Goal: Check status: Check status

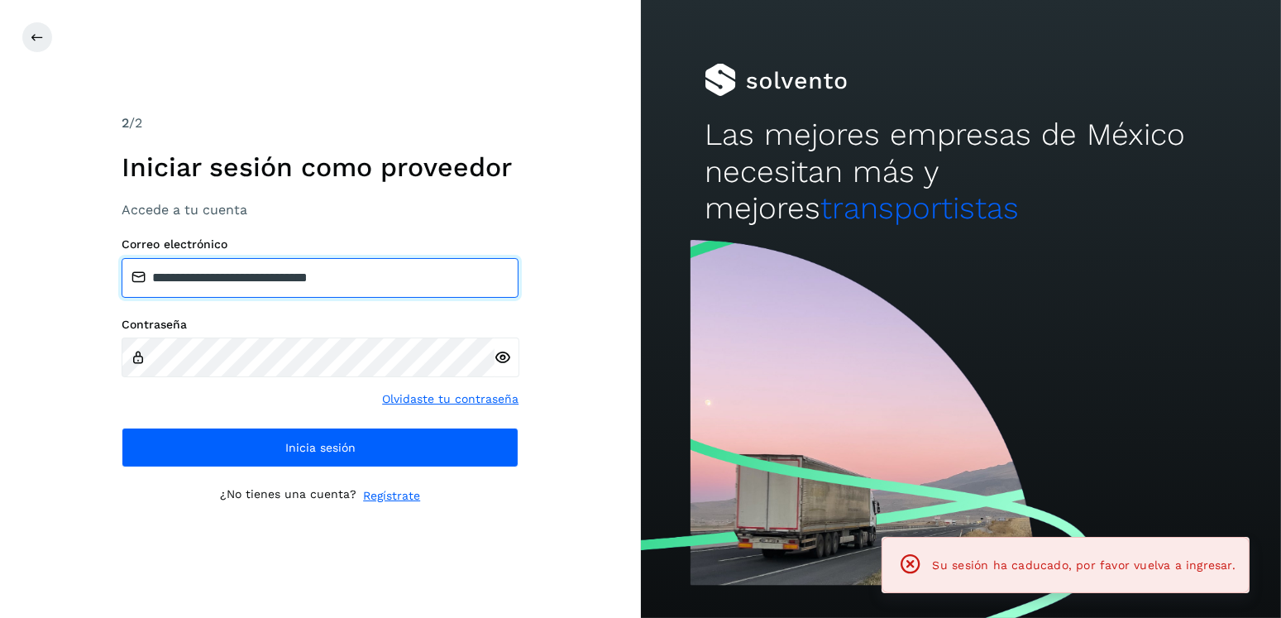
drag, startPoint x: 405, startPoint y: 272, endPoint x: 234, endPoint y: 275, distance: 171.2
click at [234, 275] on input "**********" at bounding box center [320, 278] width 397 height 40
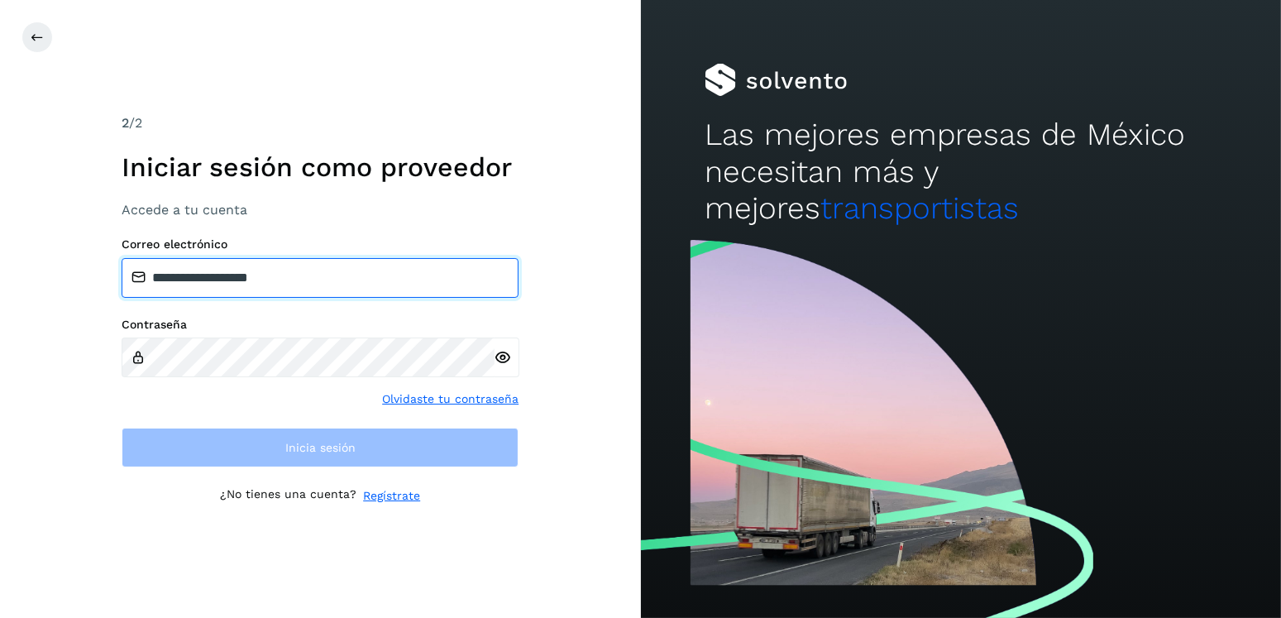
type input "**********"
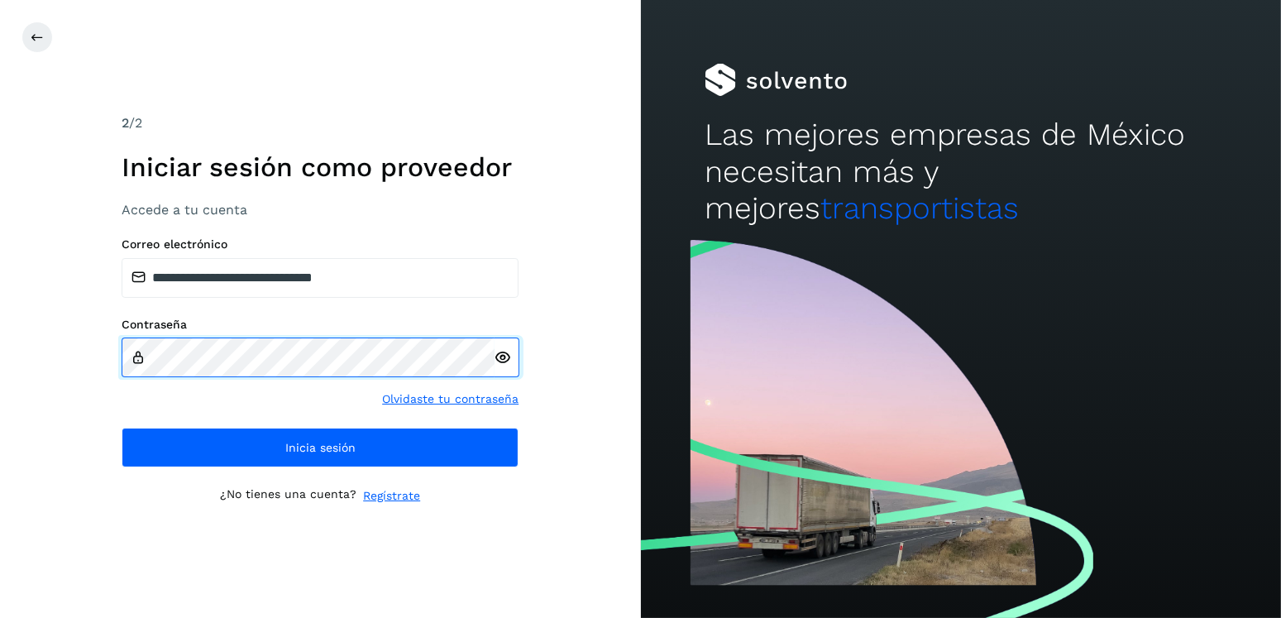
click at [104, 370] on div "**********" at bounding box center [320, 309] width 641 height 618
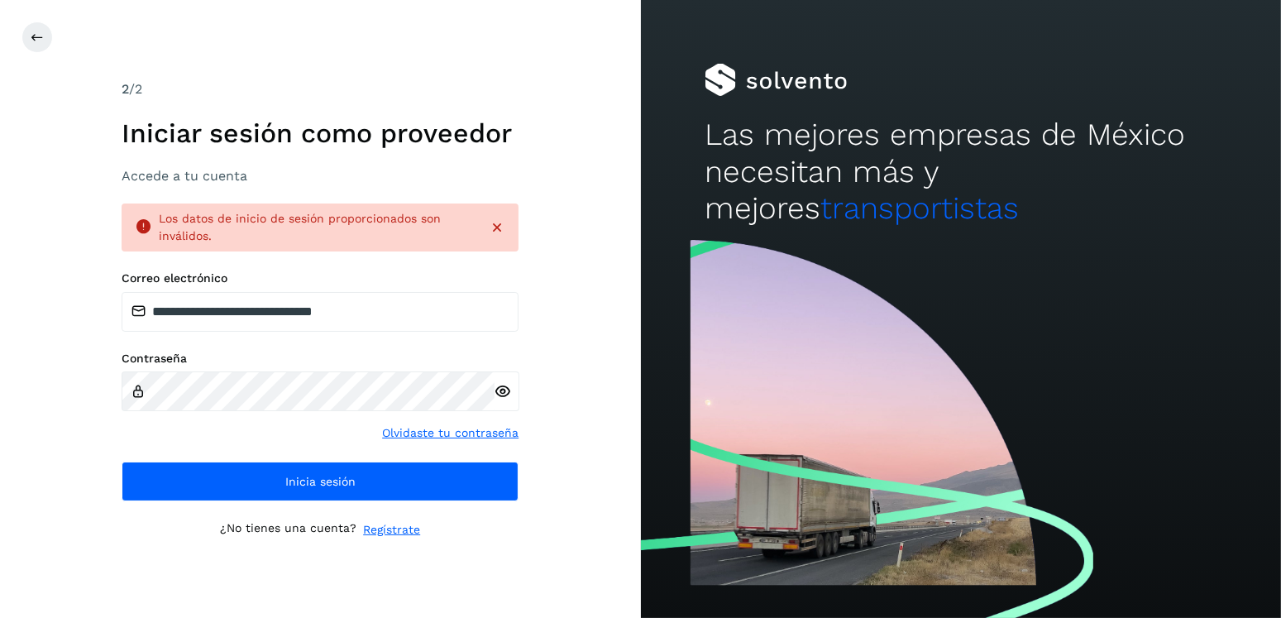
click at [504, 383] on icon at bounding box center [503, 391] width 17 height 17
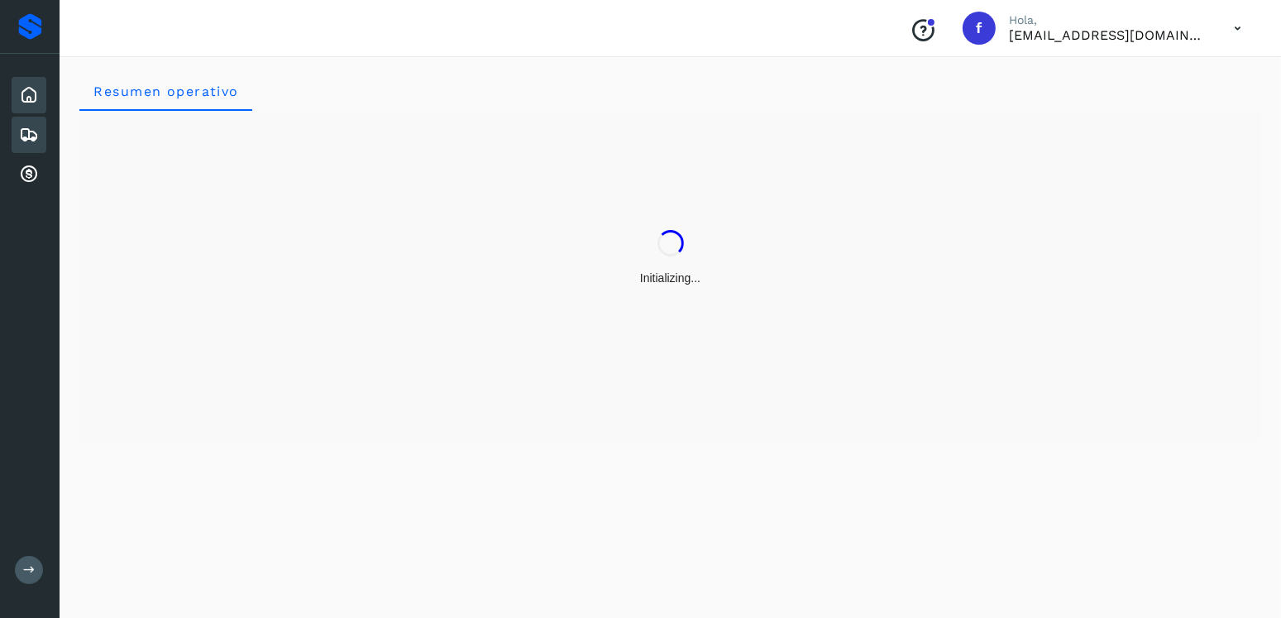
click at [22, 135] on icon at bounding box center [29, 135] width 20 height 20
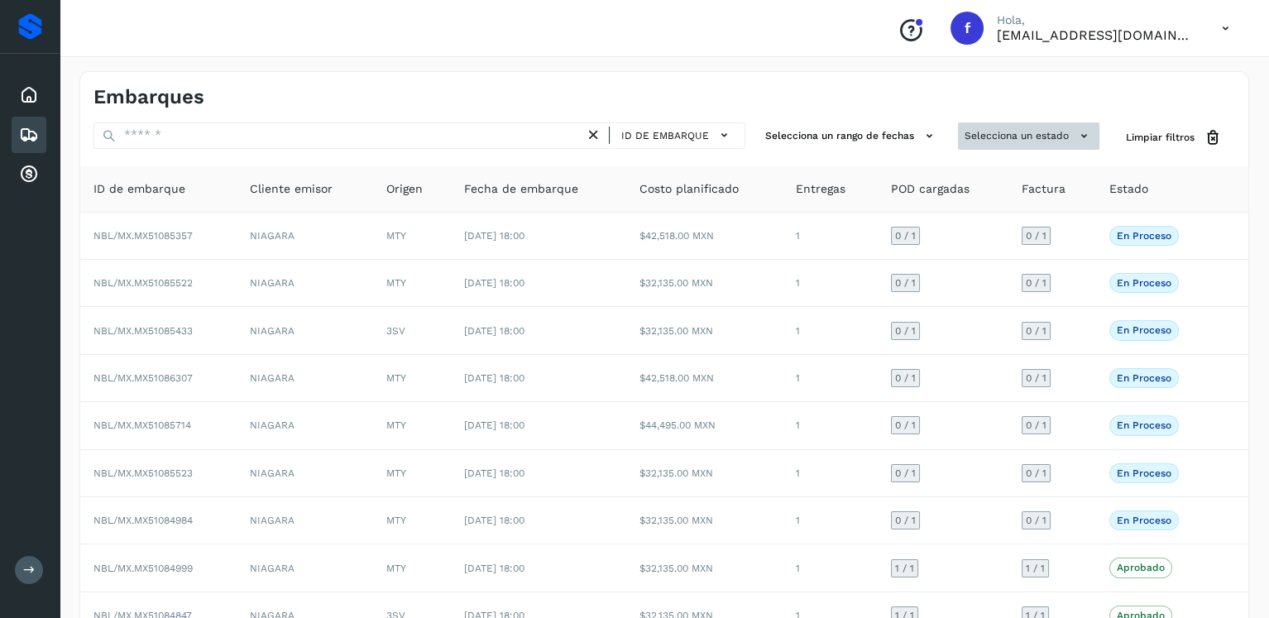
click at [1012, 127] on button "Selecciona un estado" at bounding box center [1028, 135] width 141 height 27
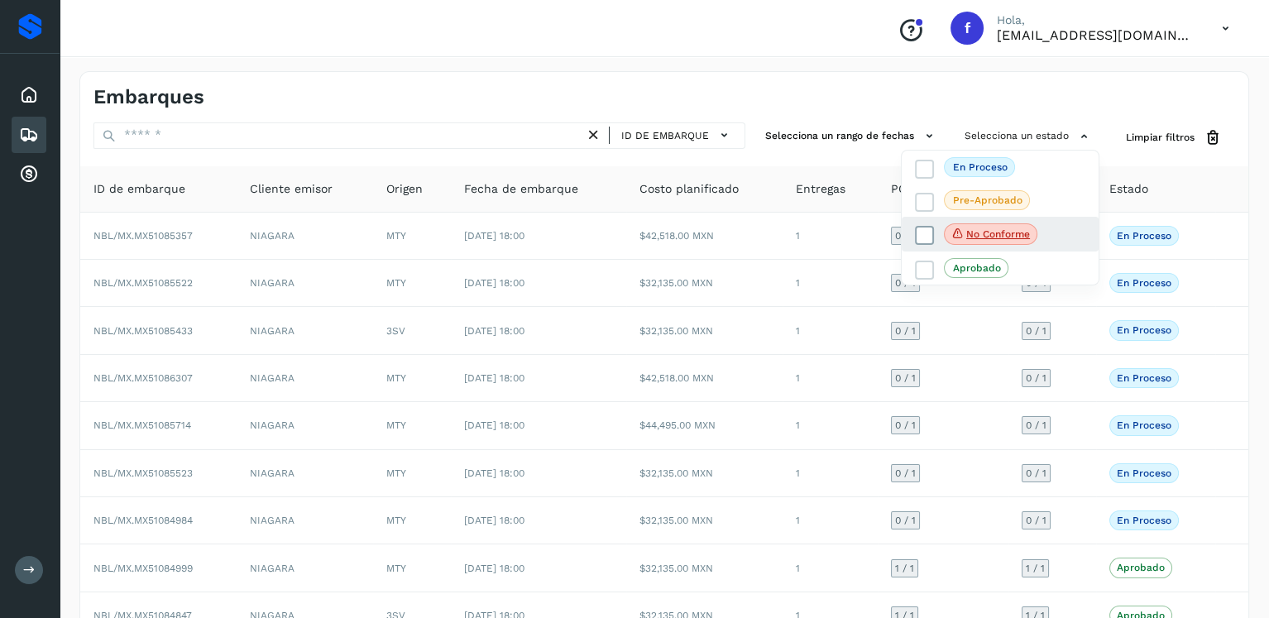
click at [931, 235] on icon at bounding box center [924, 235] width 17 height 17
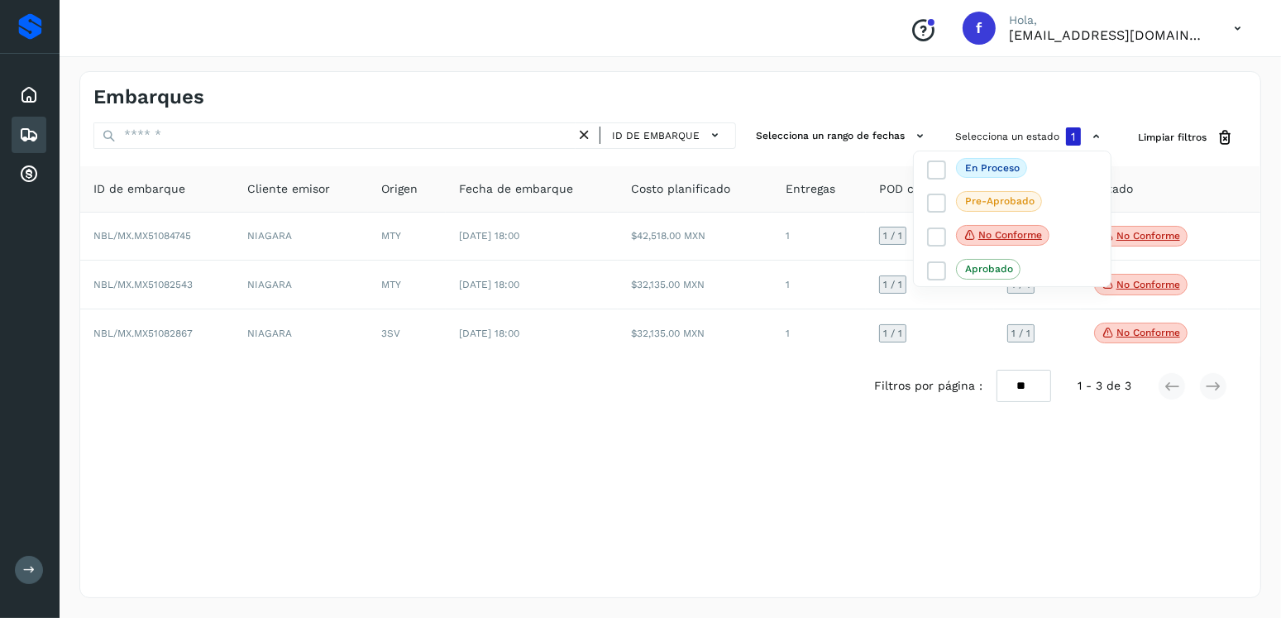
click at [720, 454] on div at bounding box center [640, 309] width 1281 height 618
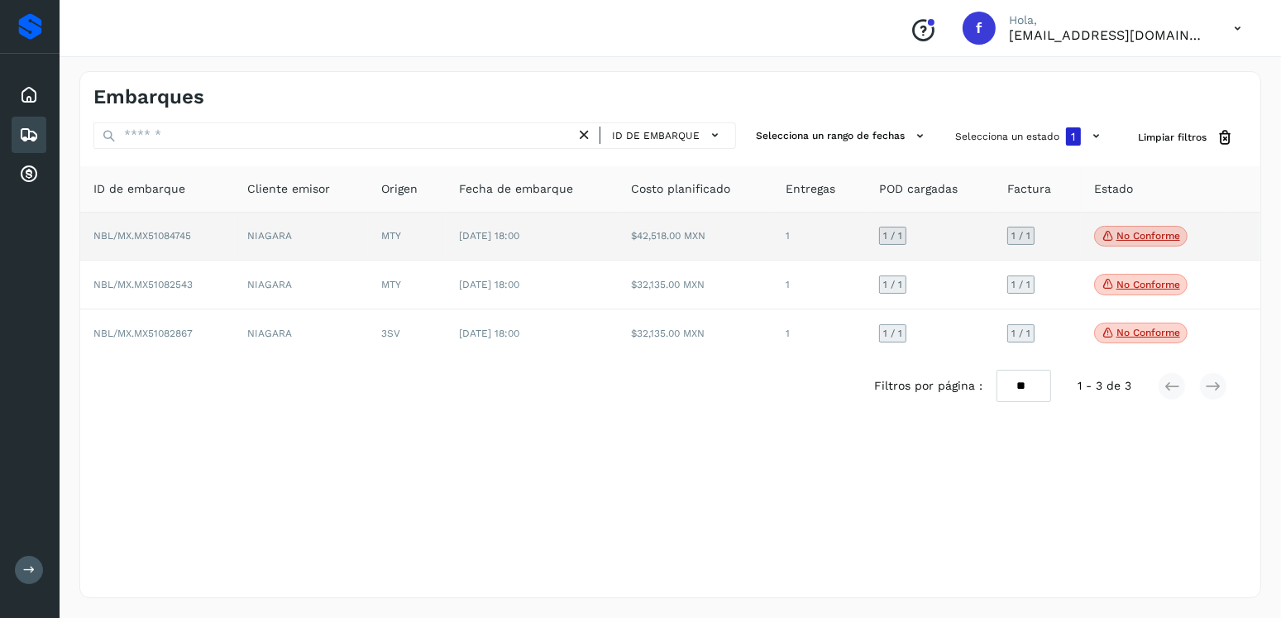
click at [1141, 238] on p "No conforme" at bounding box center [1149, 236] width 64 height 12
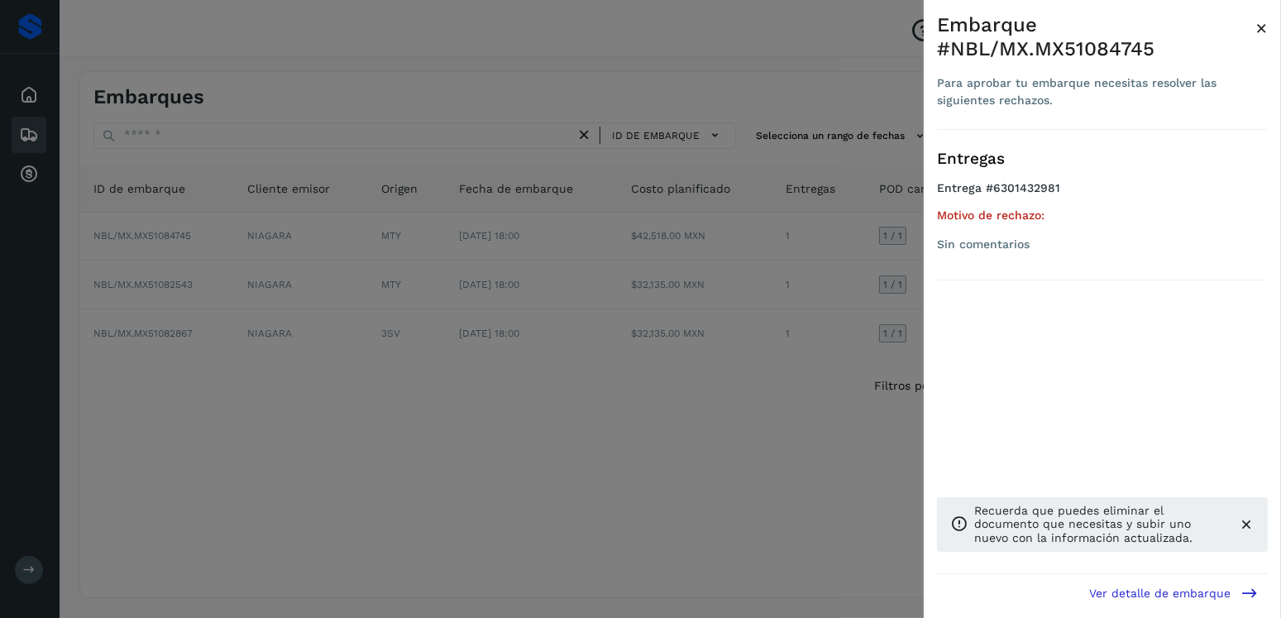
click at [683, 417] on div at bounding box center [640, 309] width 1281 height 618
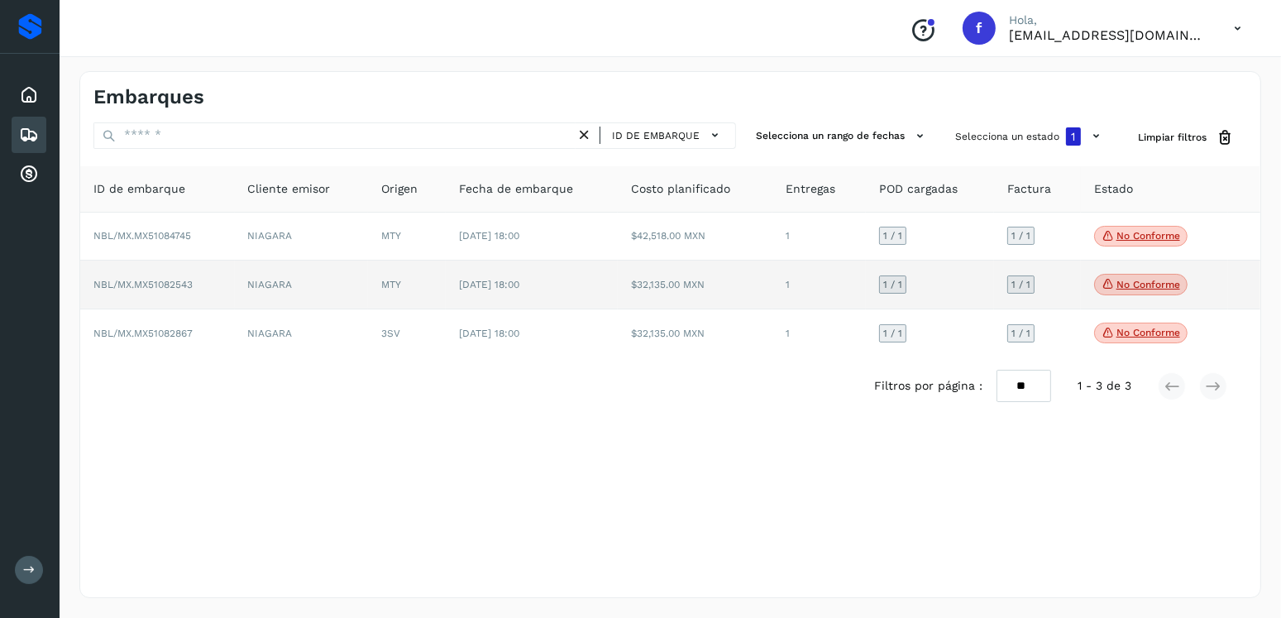
click at [1117, 285] on p "No conforme" at bounding box center [1149, 285] width 64 height 12
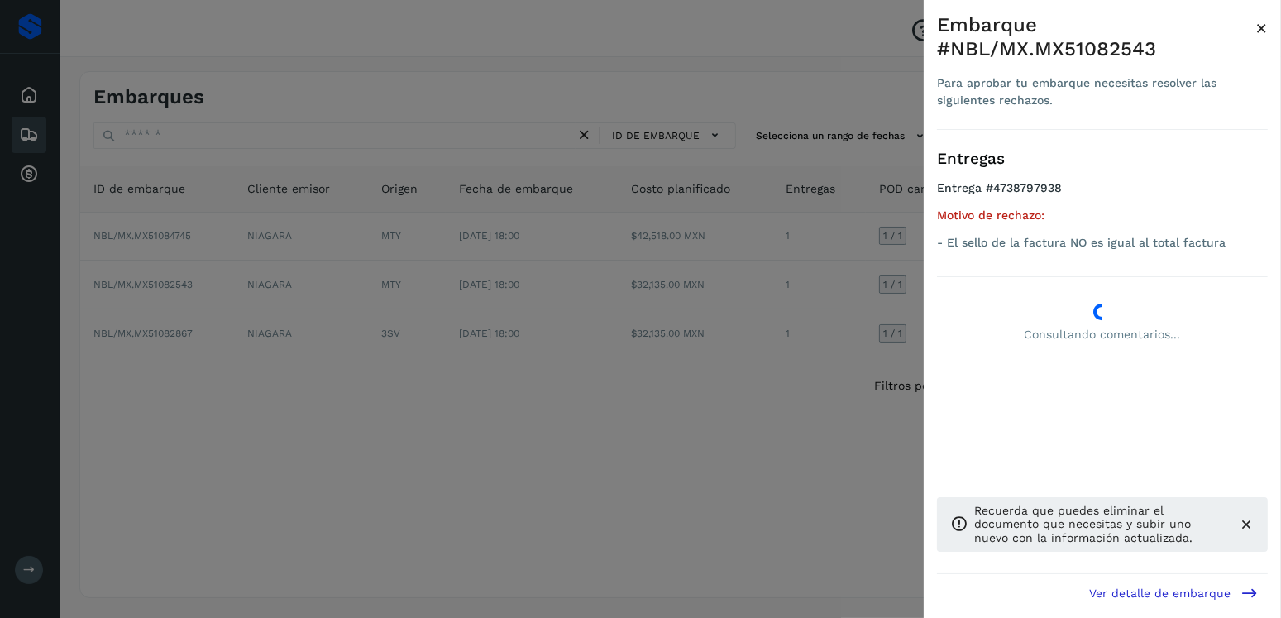
click at [352, 419] on div at bounding box center [640, 309] width 1281 height 618
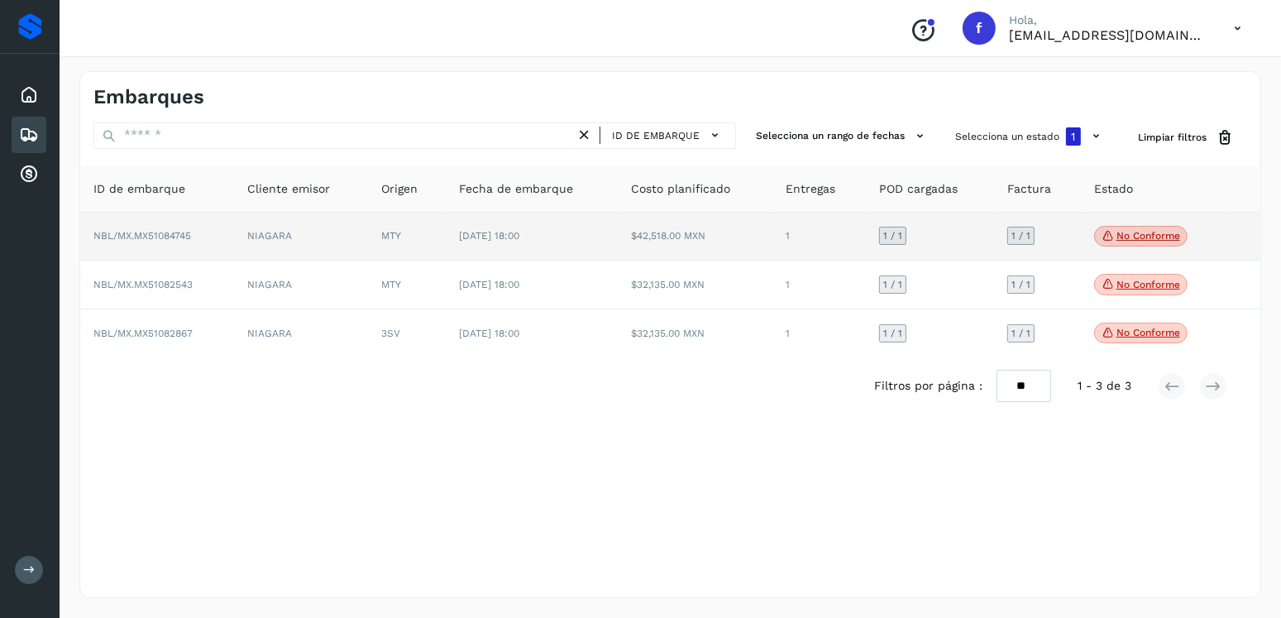
click at [552, 255] on td "[DATE] 18:00" at bounding box center [532, 237] width 173 height 49
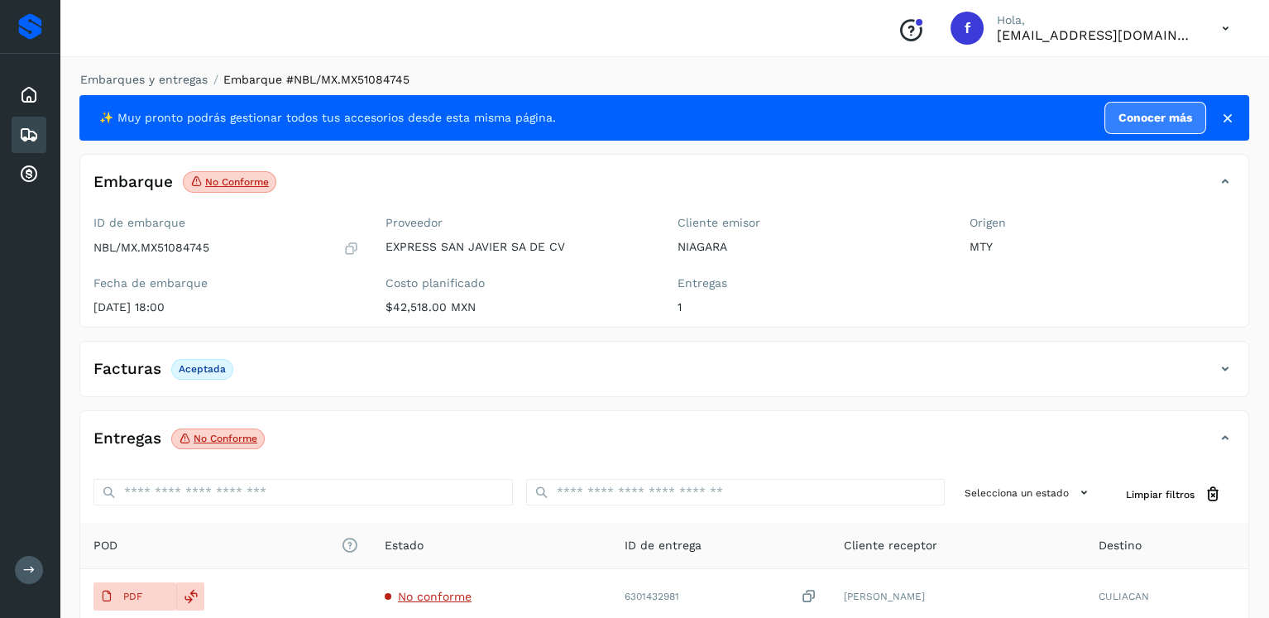
scroll to position [165, 0]
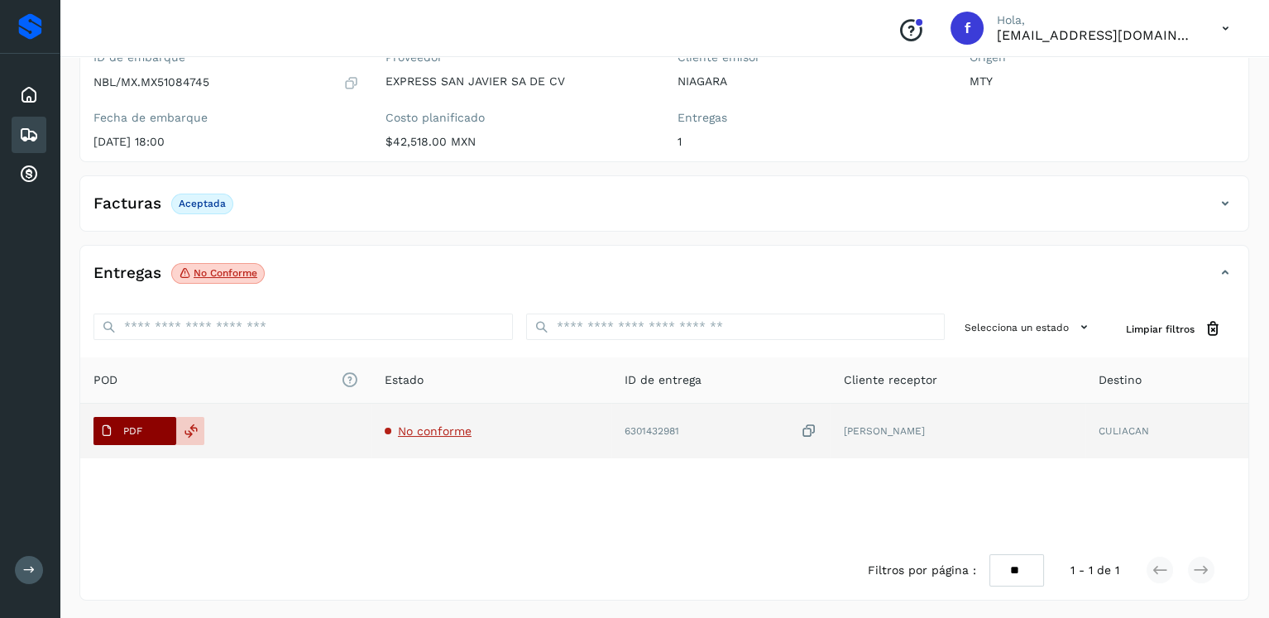
click at [145, 434] on span "PDF" at bounding box center [120, 431] width 55 height 26
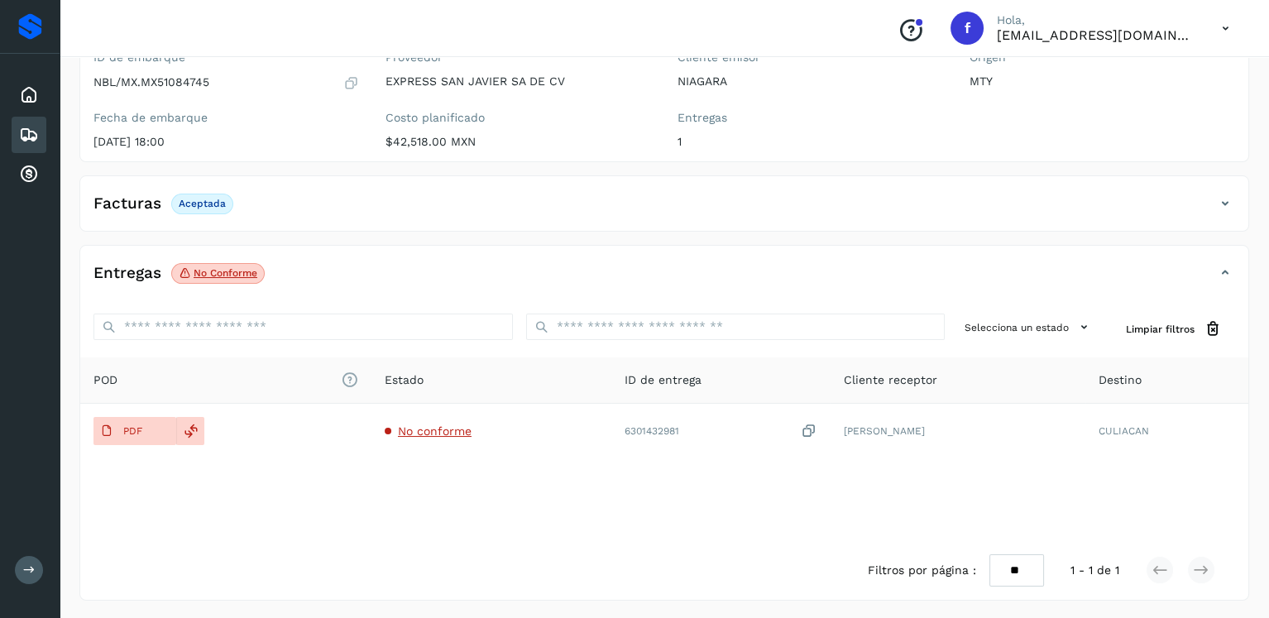
click at [26, 127] on icon at bounding box center [29, 135] width 20 height 20
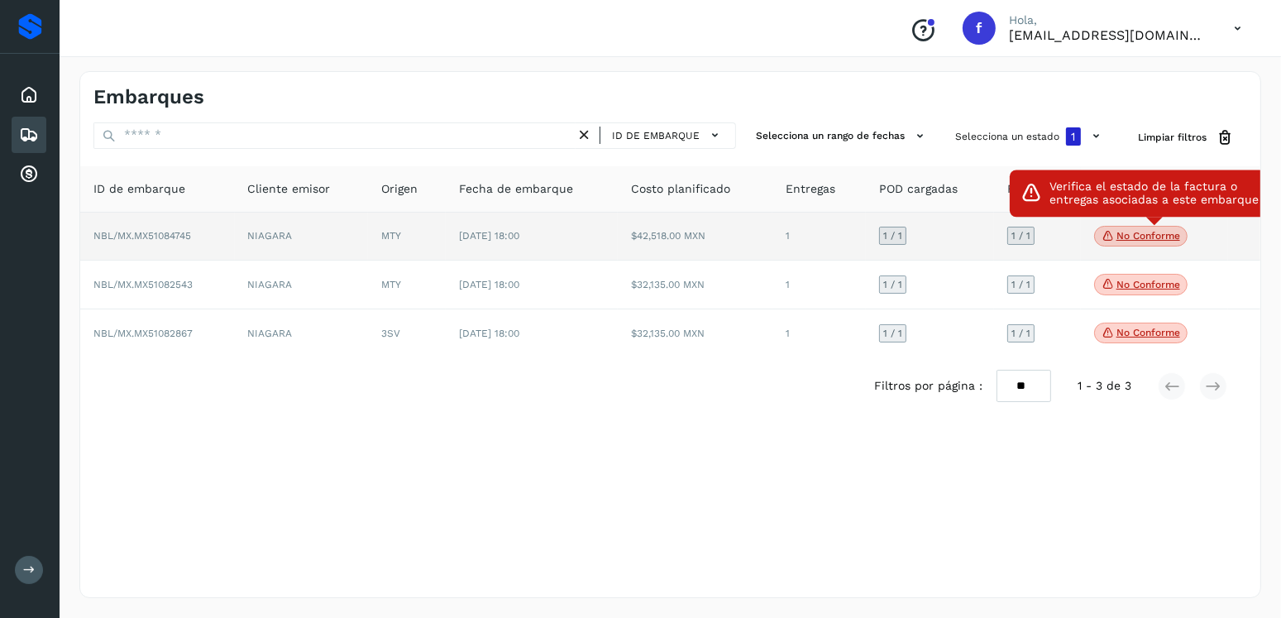
click at [1175, 234] on p "No conforme" at bounding box center [1149, 236] width 64 height 12
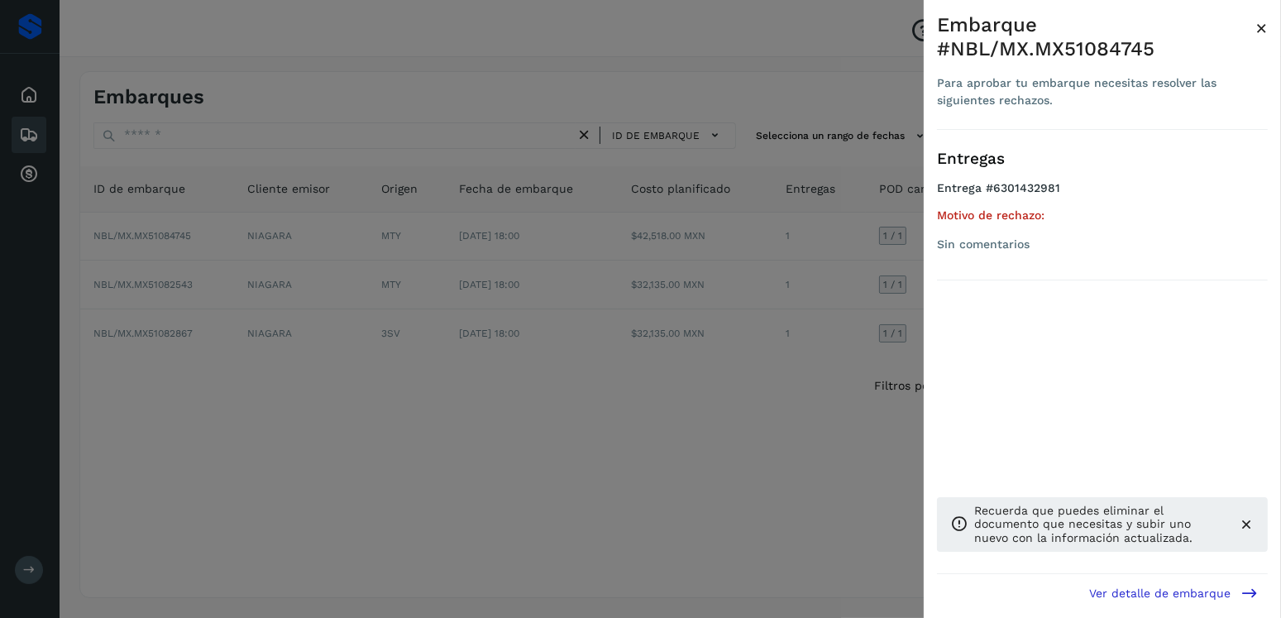
click at [455, 511] on div at bounding box center [640, 309] width 1281 height 618
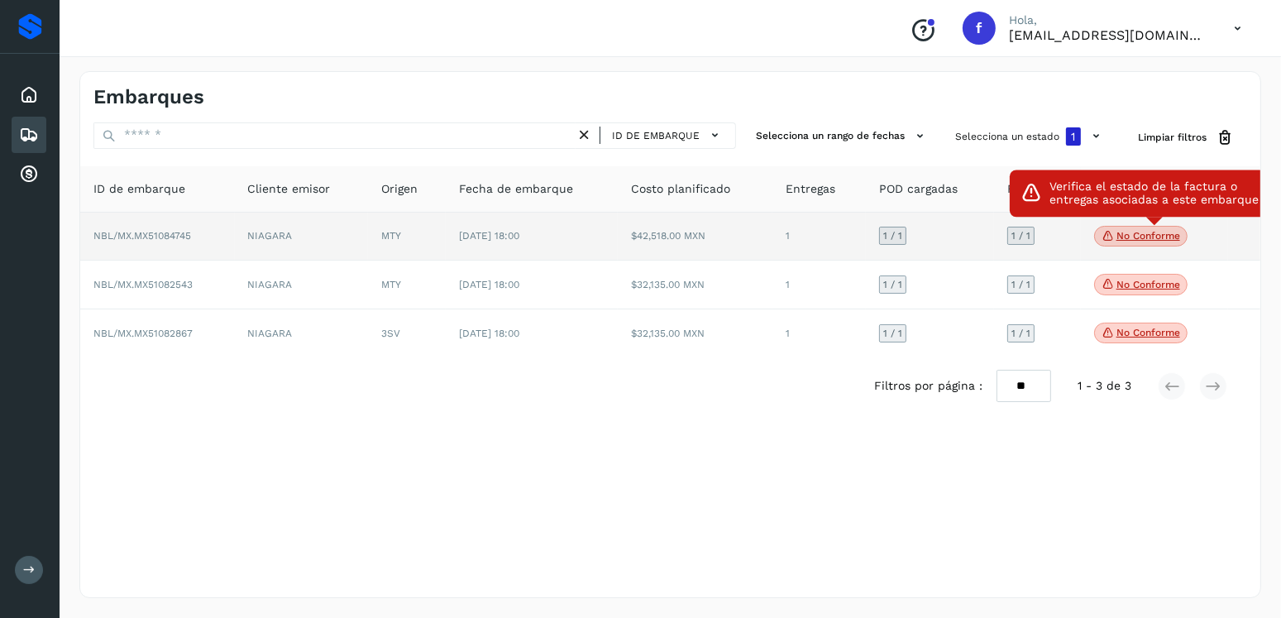
click at [1105, 237] on icon at bounding box center [1108, 235] width 13 height 15
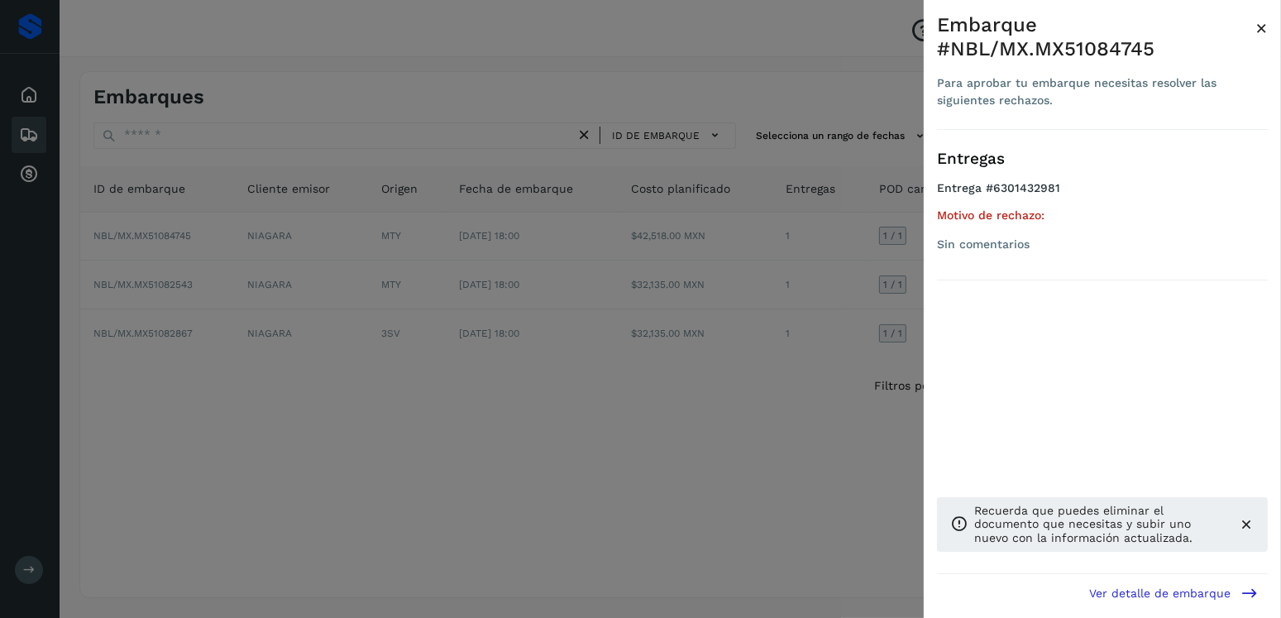
click at [189, 382] on div at bounding box center [640, 309] width 1281 height 618
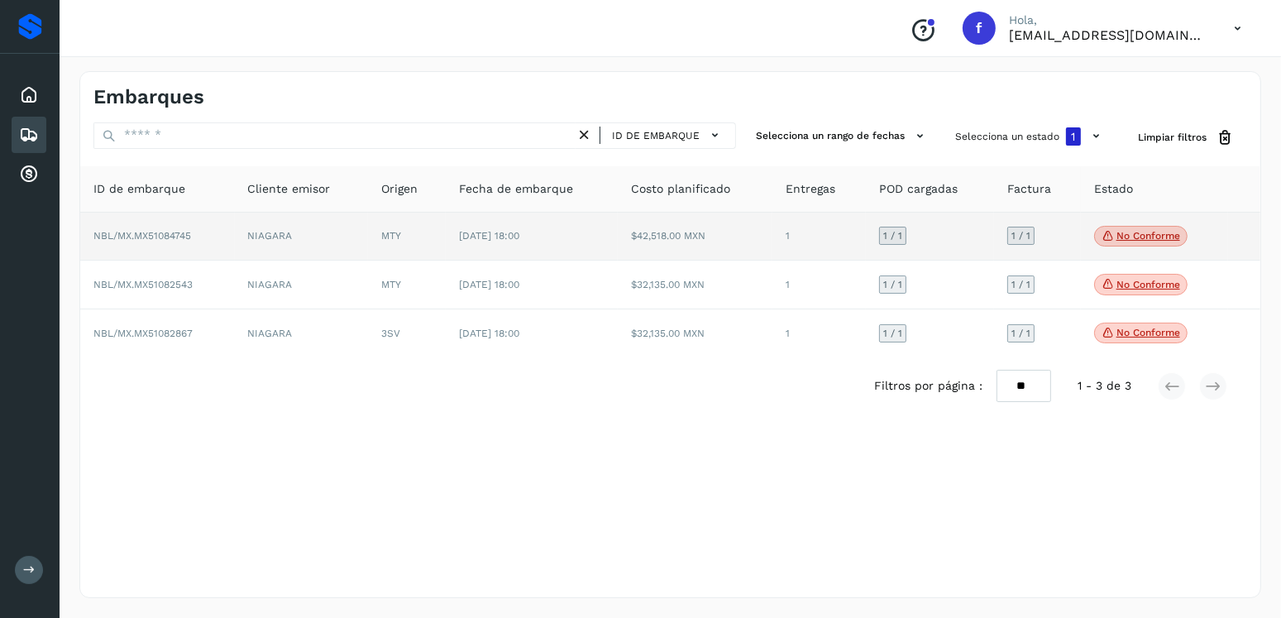
click at [382, 243] on td "MTY" at bounding box center [406, 237] width 77 height 49
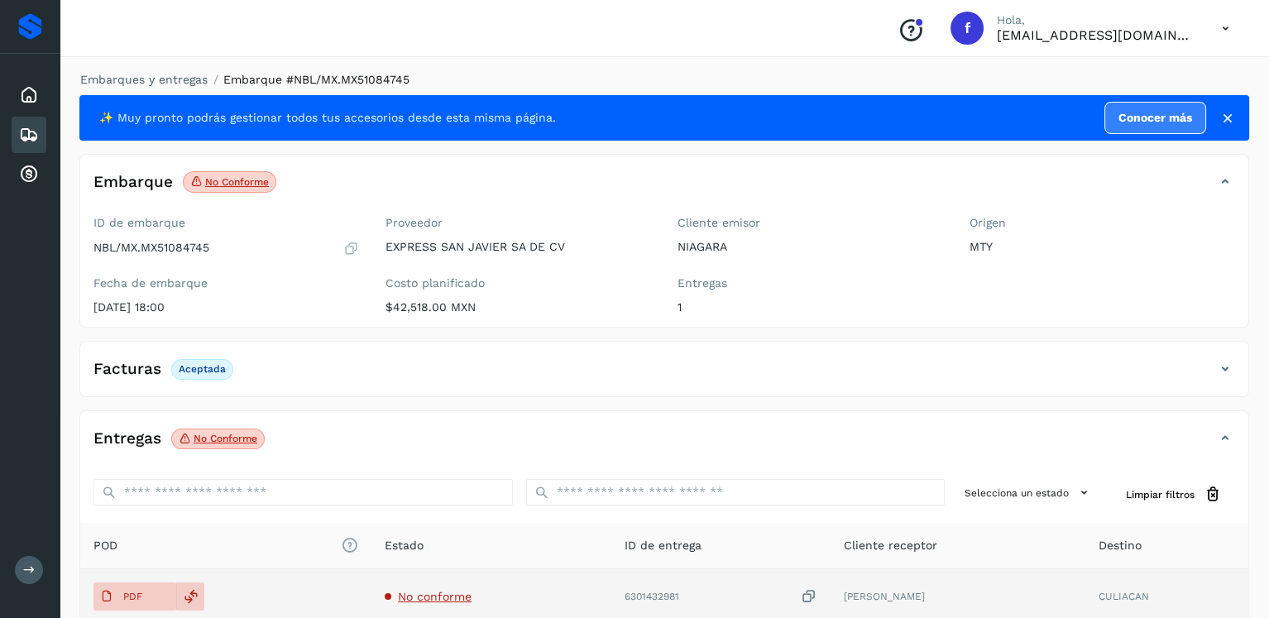
scroll to position [165, 0]
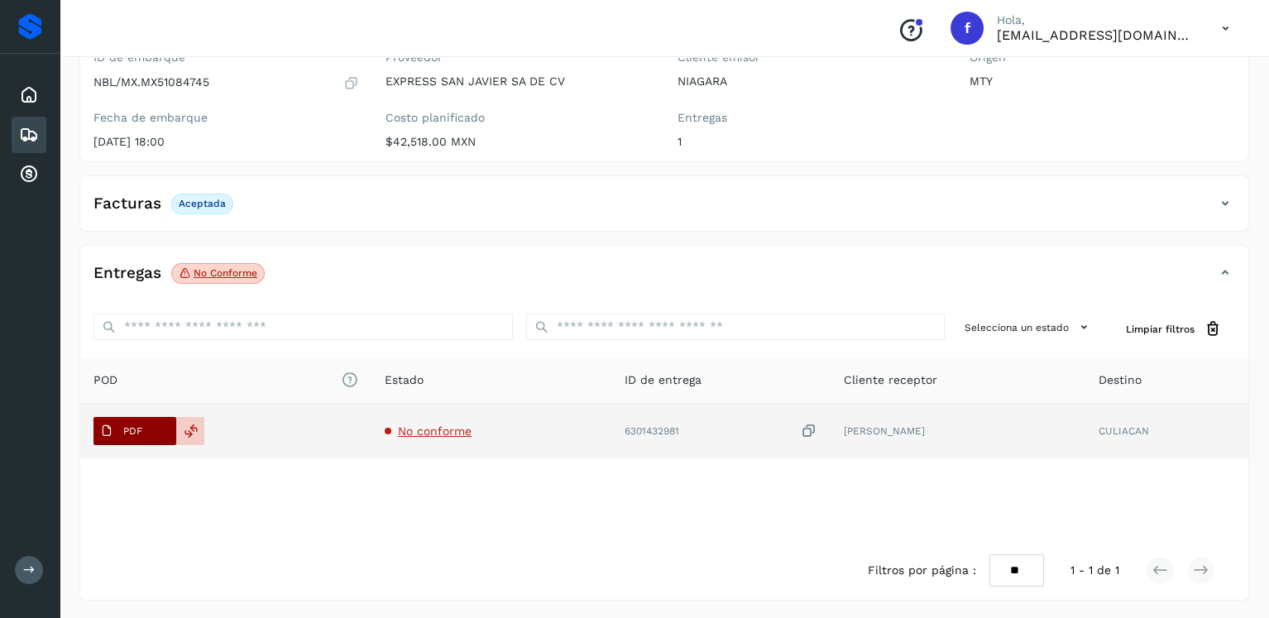
click at [127, 440] on span "PDF" at bounding box center [120, 431] width 55 height 26
